Goal: Go to known website: Access a specific website the user already knows

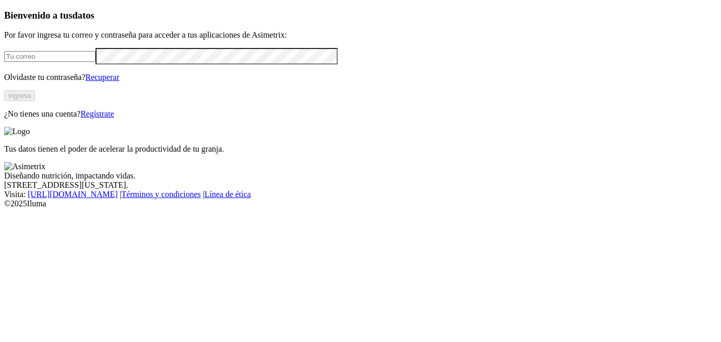
type input "[EMAIL_ADDRESS][DOMAIN_NAME]"
click at [35, 101] on button "Ingresa" at bounding box center [19, 95] width 31 height 11
